Goal: Task Accomplishment & Management: Use online tool/utility

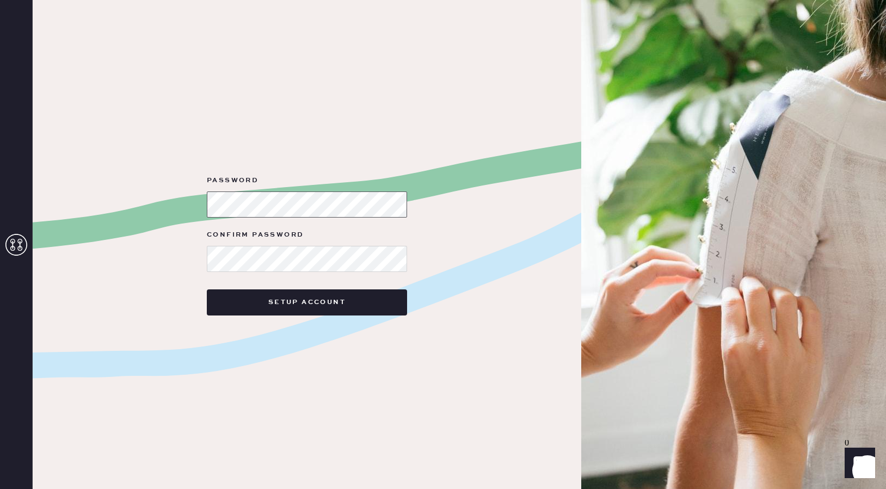
click at [166, 205] on div "Password Confirm Password Setup Account" at bounding box center [307, 244] width 548 height 489
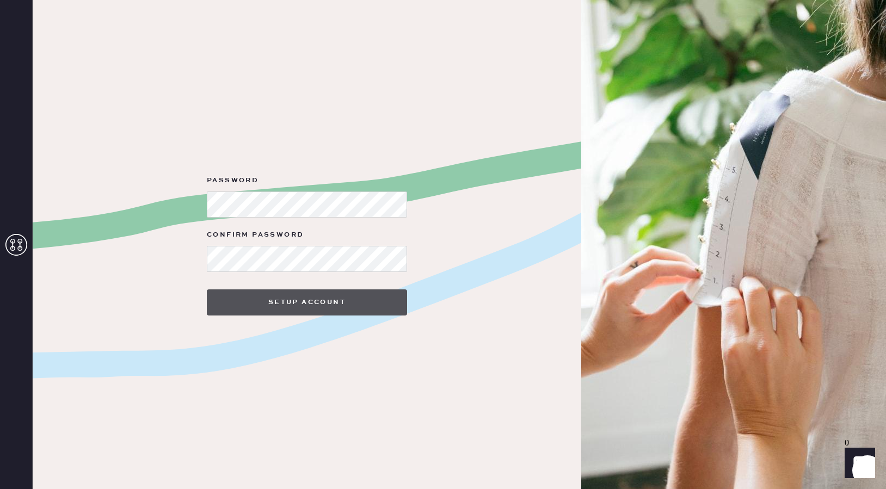
click at [310, 298] on button "Setup Account" at bounding box center [307, 302] width 200 height 26
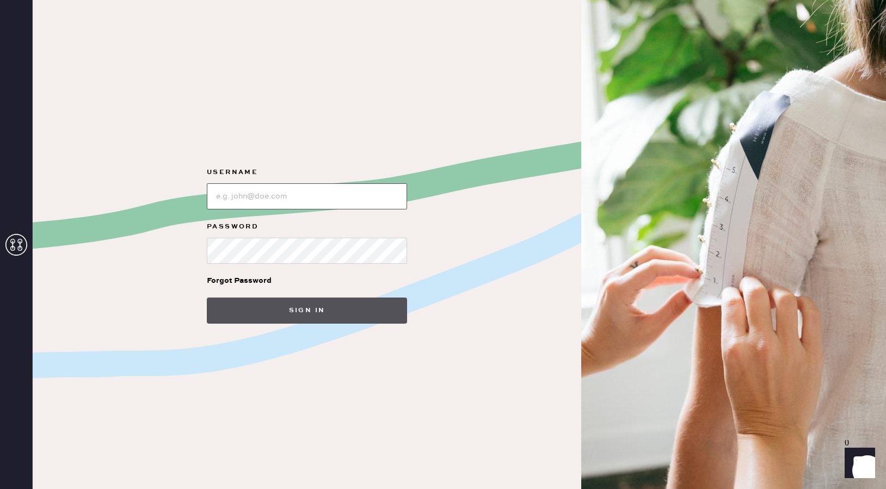
type input "[EMAIL_ADDRESS][DOMAIN_NAME]"
click at [267, 308] on button "Sign in" at bounding box center [307, 311] width 200 height 26
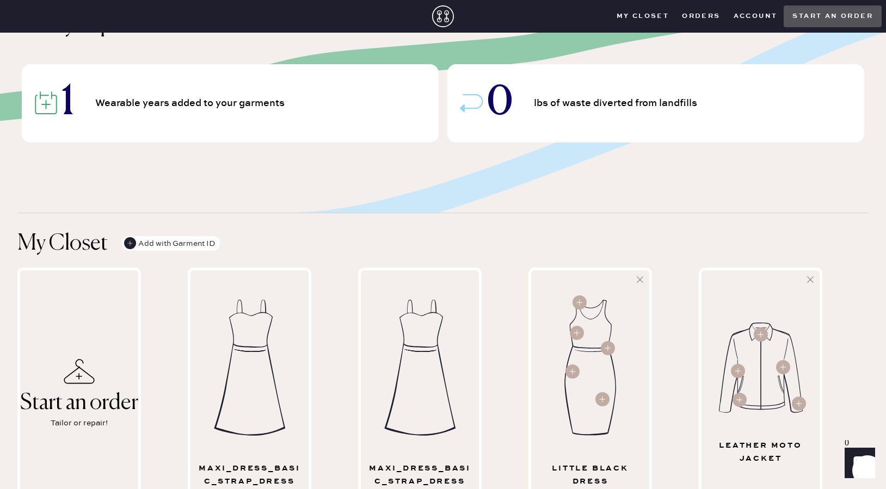
scroll to position [391, 0]
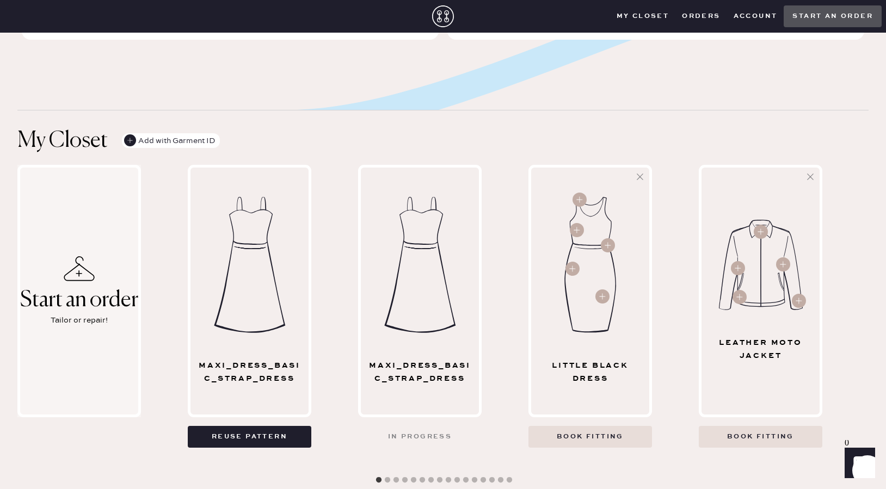
click at [91, 326] on div "Tailor or repair!" at bounding box center [79, 320] width 57 height 12
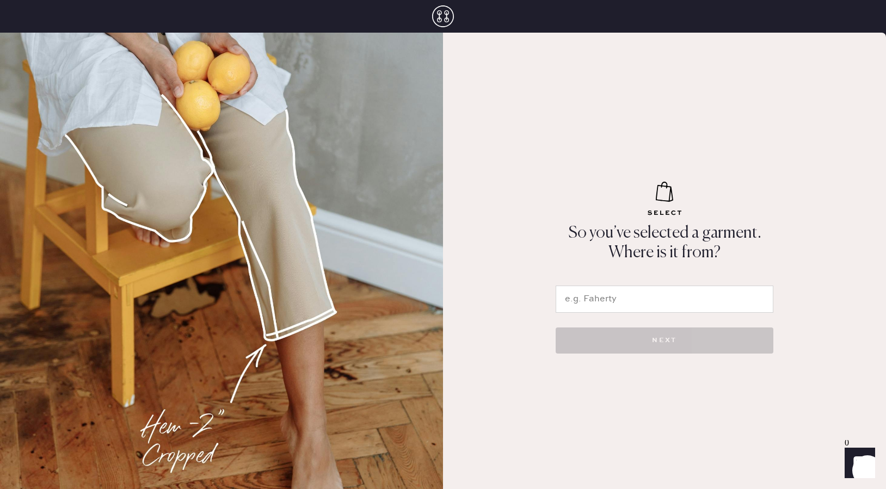
click at [597, 294] on input "text" at bounding box center [664, 299] width 218 height 27
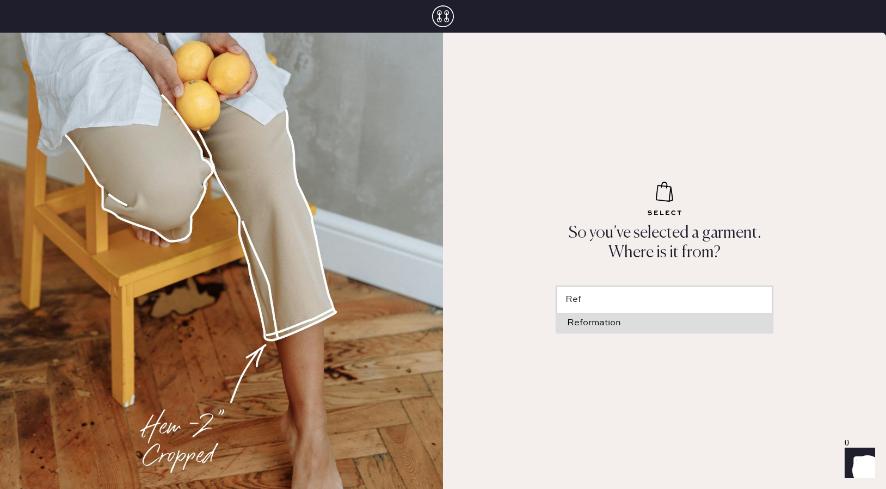
click at [641, 328] on li "Reformation" at bounding box center [664, 323] width 217 height 20
type input "Reformation"
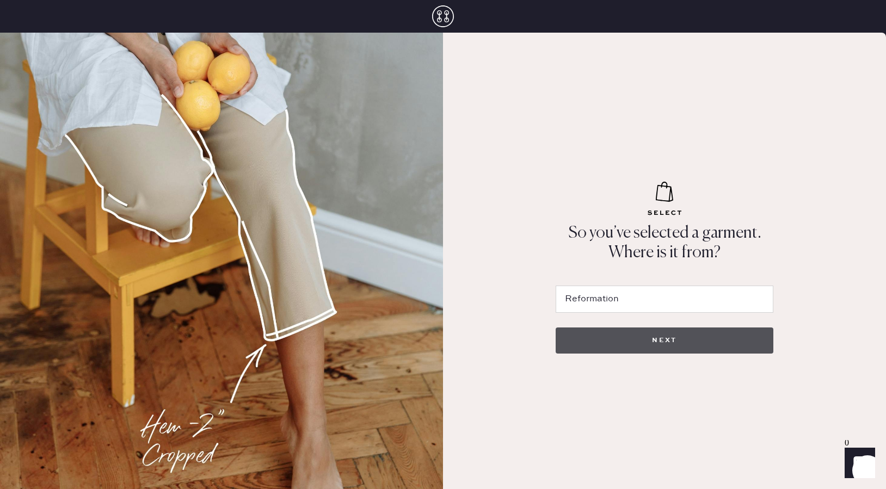
click at [633, 343] on button "NEXT" at bounding box center [664, 341] width 218 height 26
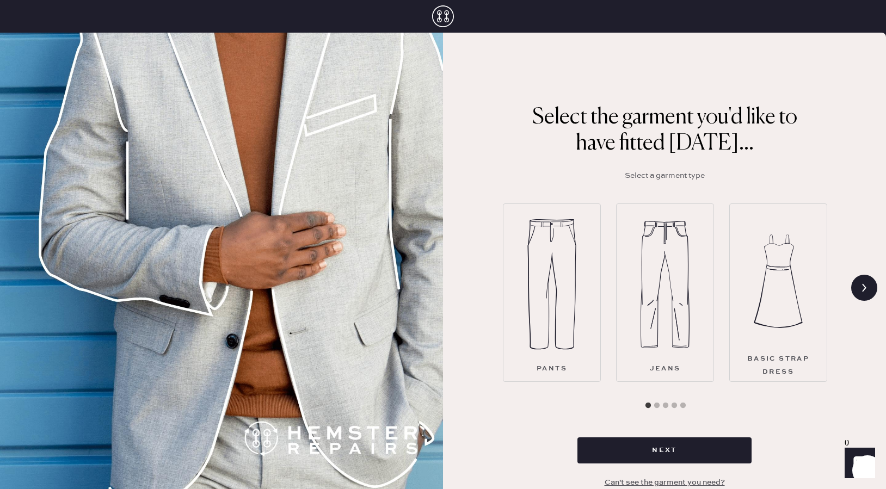
click at [777, 283] on img at bounding box center [777, 281] width 49 height 131
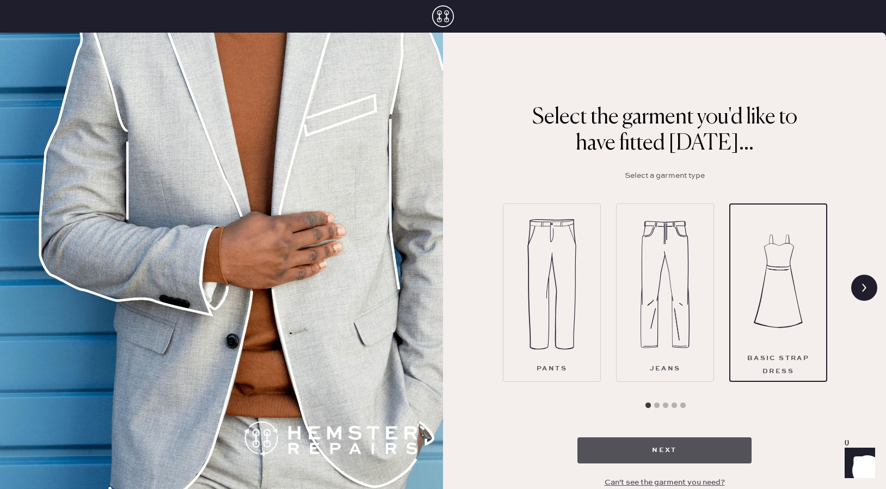
click at [666, 446] on button "Next" at bounding box center [664, 450] width 174 height 26
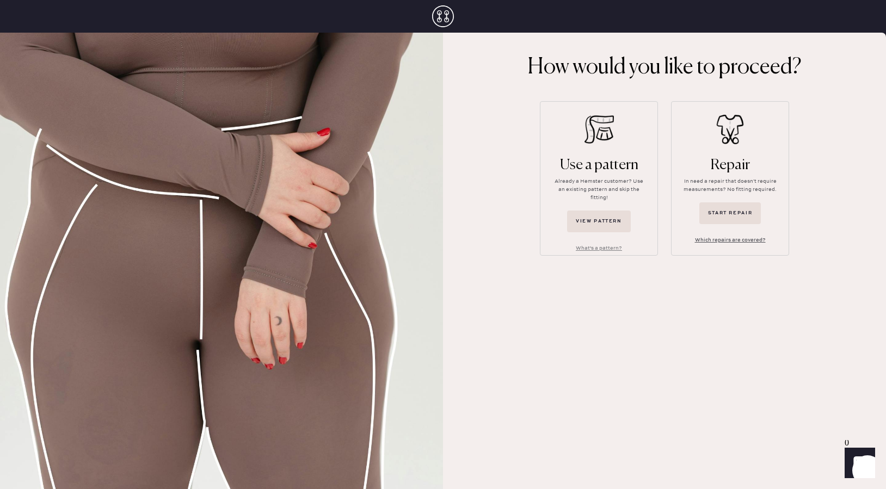
click at [718, 237] on button "Which repairs are covered?" at bounding box center [730, 240] width 88 height 17
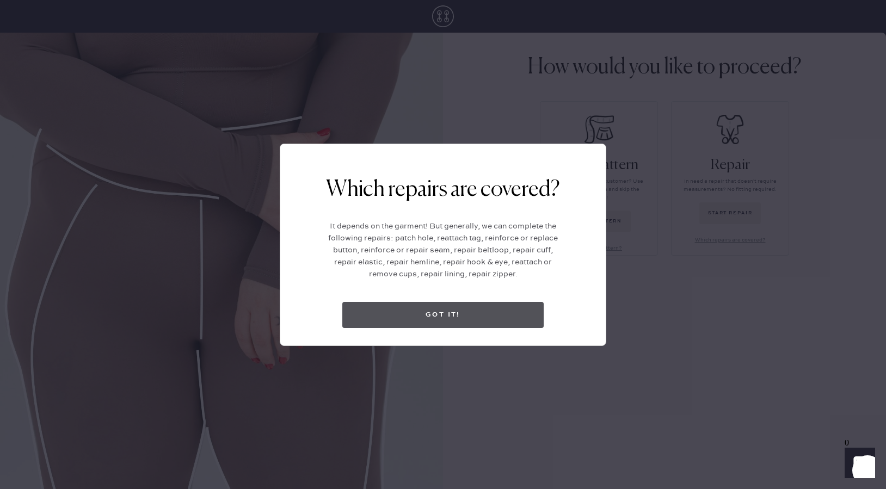
click at [400, 316] on button "Got it!" at bounding box center [442, 315] width 201 height 26
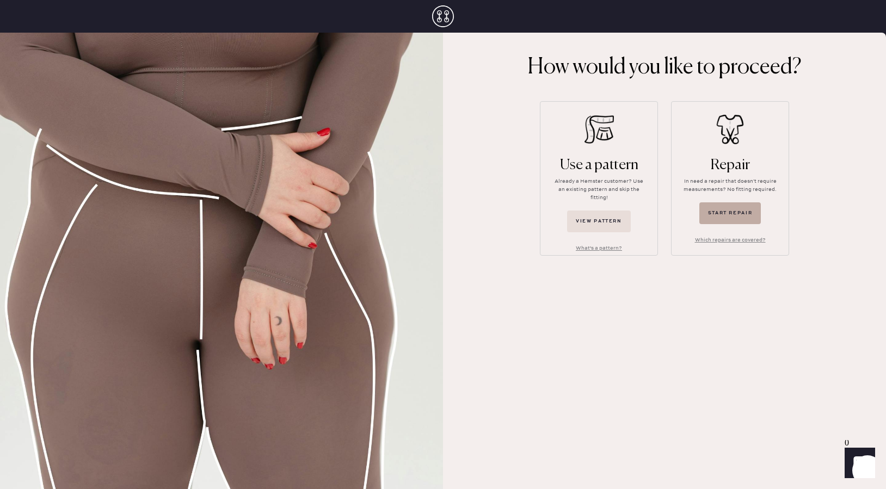
click at [728, 210] on button "Start repair" at bounding box center [730, 213] width 62 height 22
